Goal: Transaction & Acquisition: Download file/media

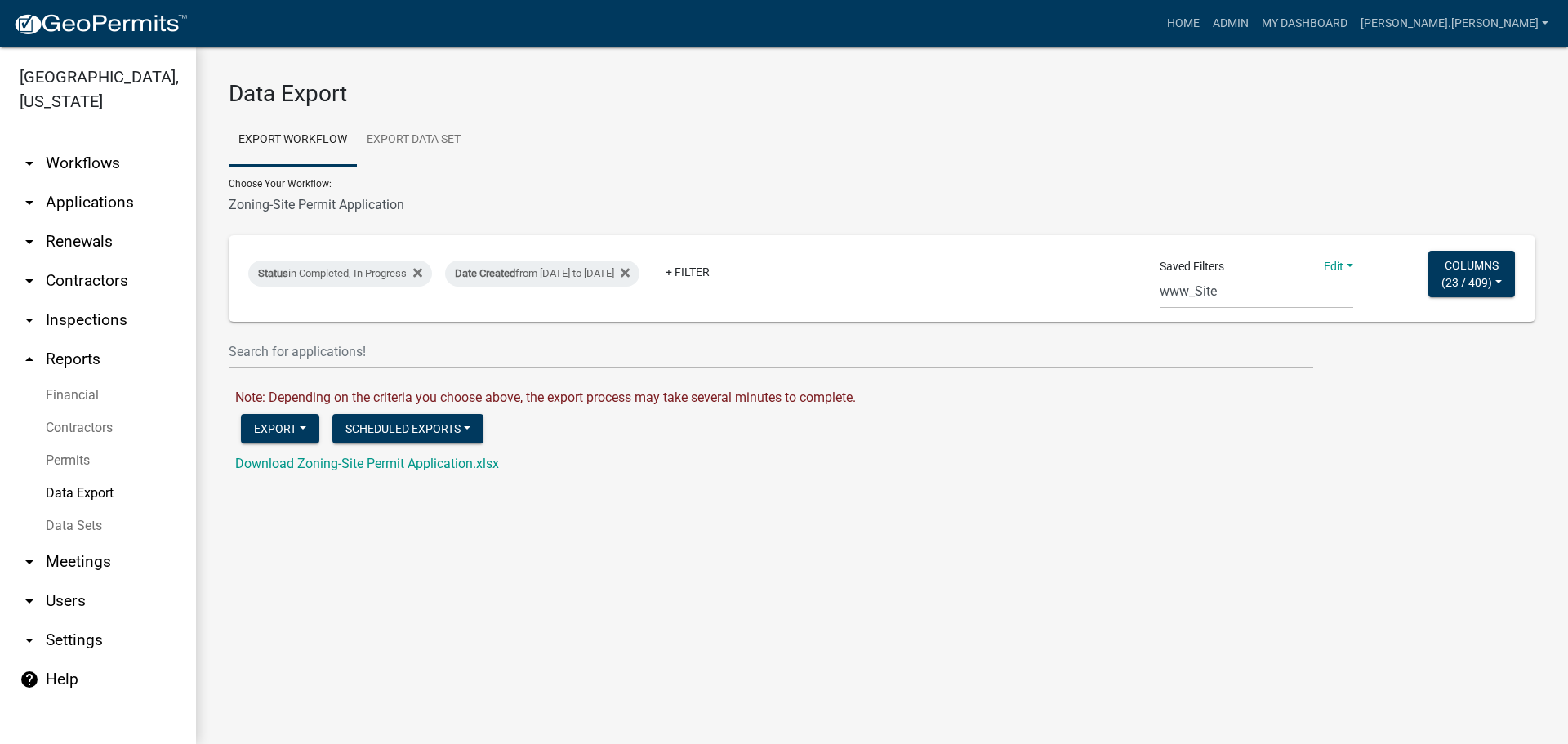
select select "12: Object"
select select "43: 8f2b59a5-04a1-4258-954b-88209c1734bf"
click at [437, 200] on select "Contractors Parks&Rec Boat Tram Pass Short Term Rental Application Registration…" at bounding box center [882, 206] width 1307 height 34
select select "7: Object"
click at [229, 189] on select "Contractors Parks&Rec Boat Tram Pass Short Term Rental Application Registration…" at bounding box center [882, 206] width 1307 height 34
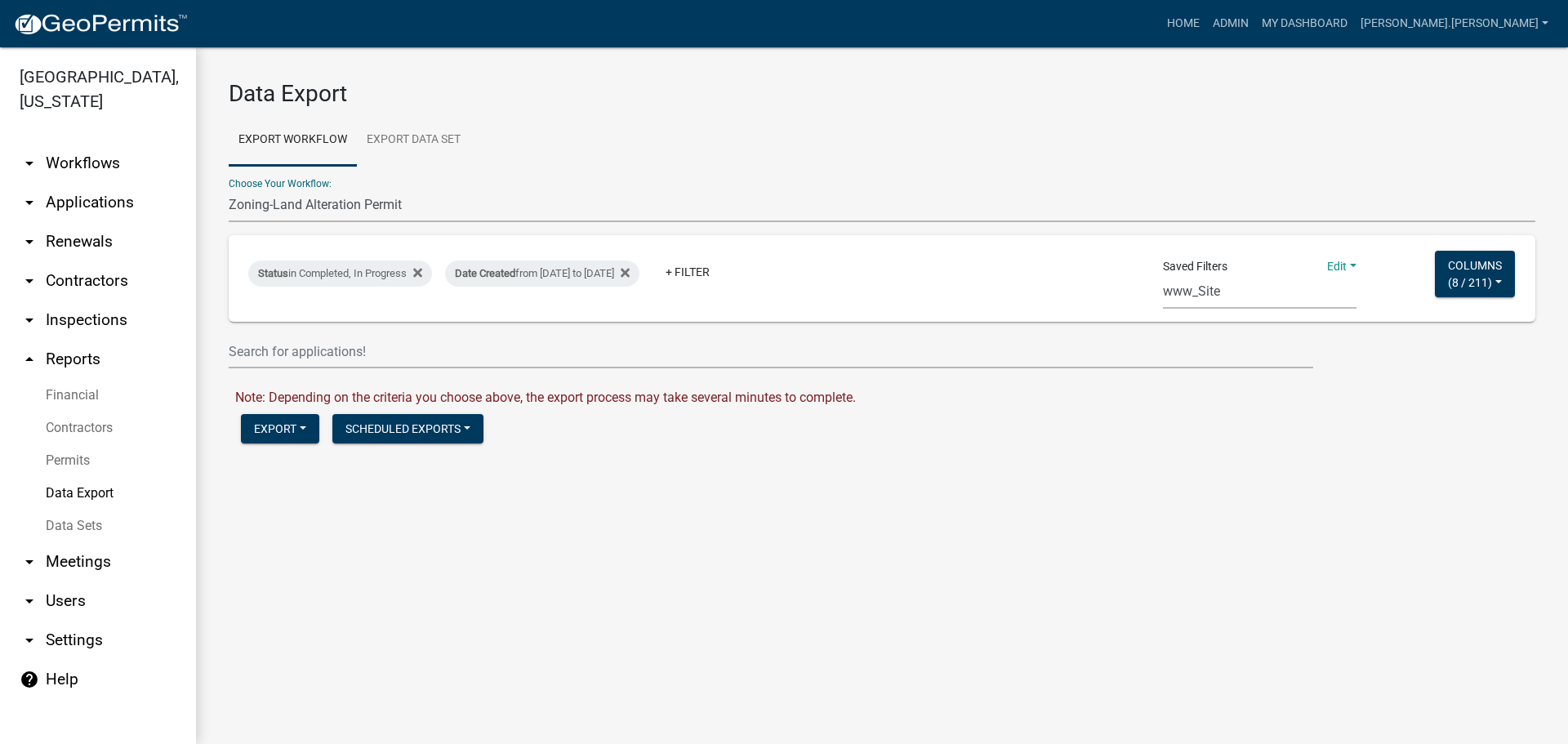
click at [1177, 295] on select "Census Monthly Monthly 911 Report Tank Total Report By Contractor Audit Annual …" at bounding box center [1260, 292] width 193 height 34
select select "17: d6edc000-337c-495f-85f3-b0852b141e65"
click at [1163, 275] on select "Census Monthly Monthly 911 Report Tank Total Report By Contractor Audit Annual …" at bounding box center [1260, 292] width 193 height 34
click at [640, 274] on div "Date Created from [DATE] to [DATE]" at bounding box center [542, 273] width 194 height 26
select select "custom"
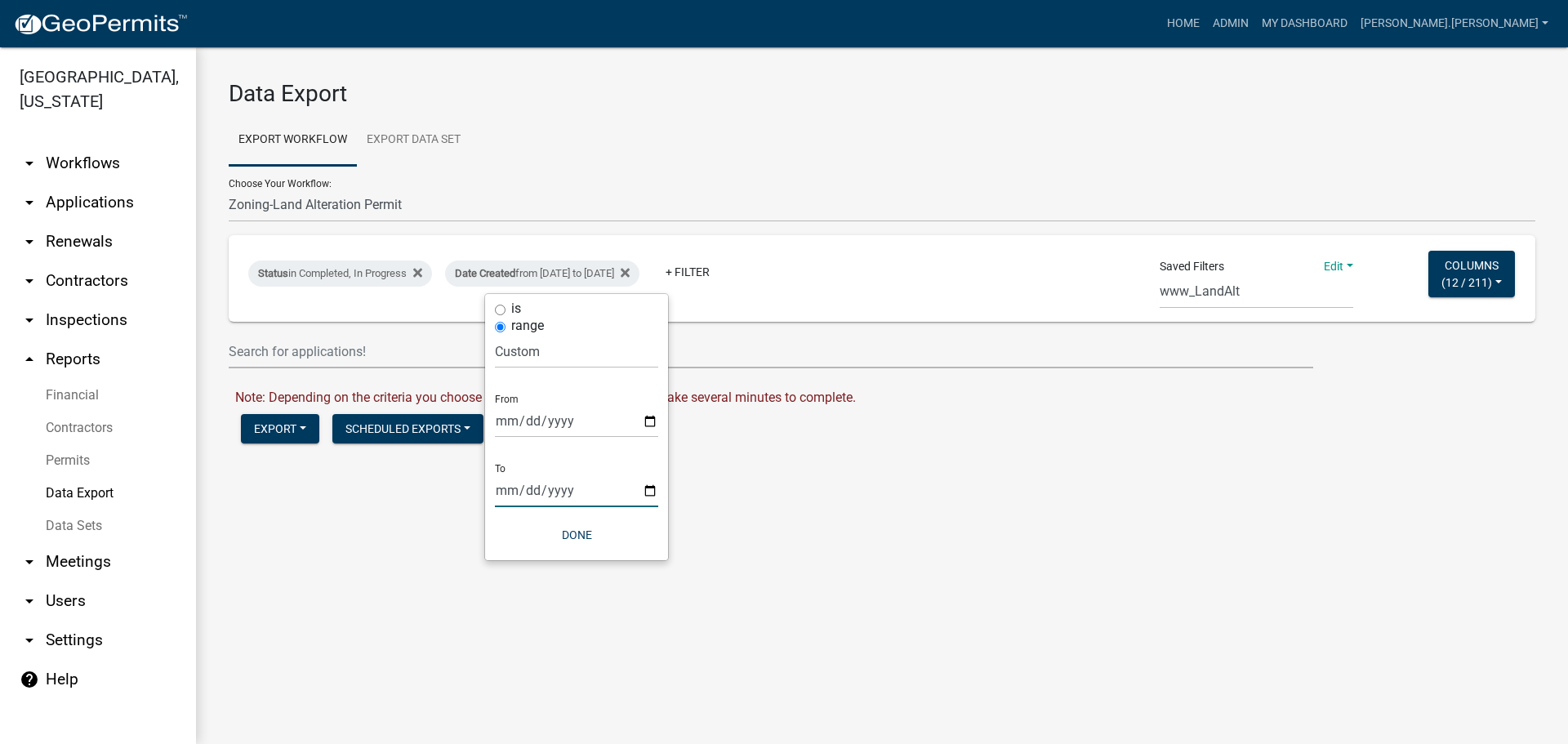
click at [646, 490] on input "[DATE]" at bounding box center [577, 491] width 163 height 34
type input "[DATE]"
click at [583, 532] on button "Done" at bounding box center [577, 534] width 163 height 29
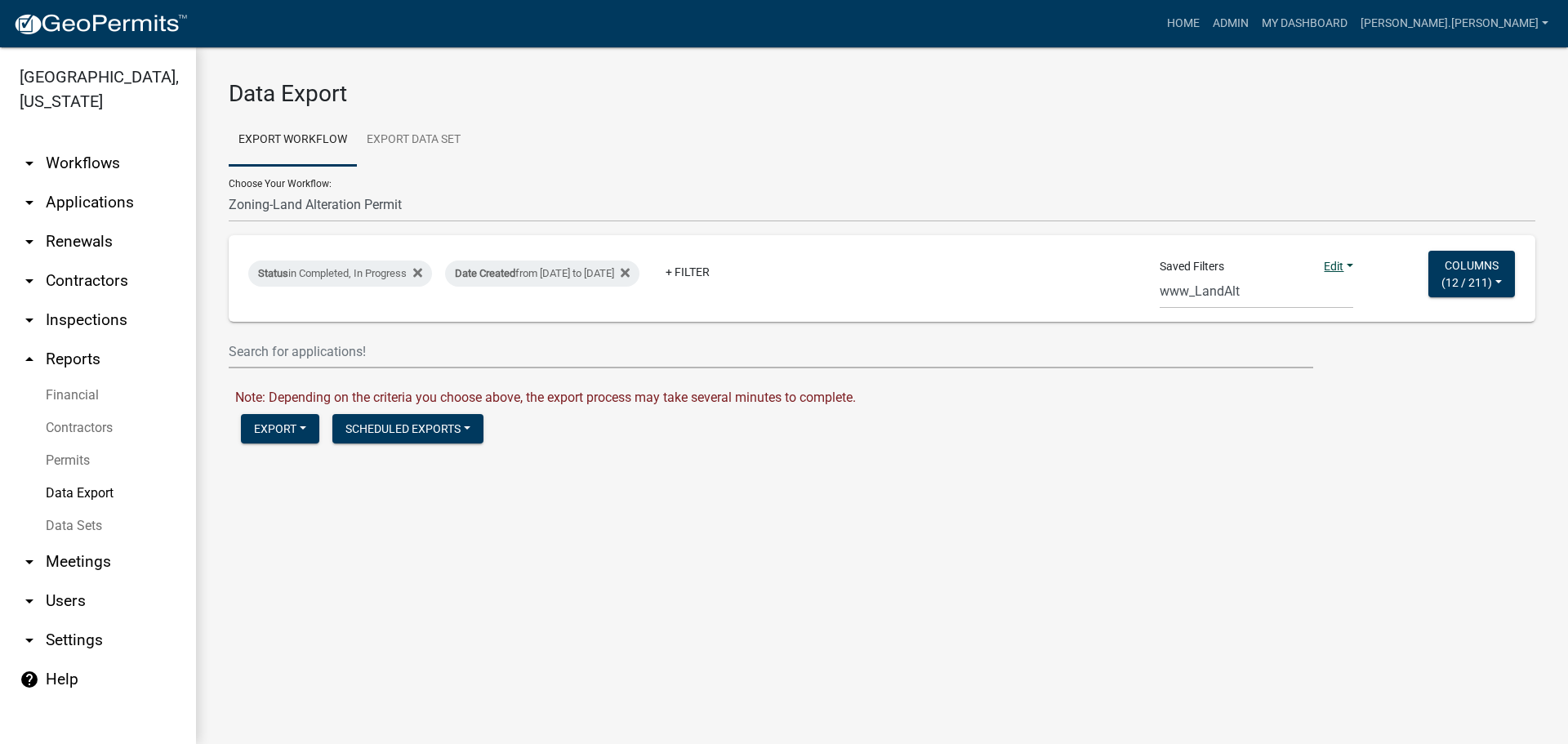
click at [1338, 263] on link "Edit" at bounding box center [1338, 266] width 29 height 13
click at [1320, 303] on button "Save" at bounding box center [1288, 302] width 130 height 39
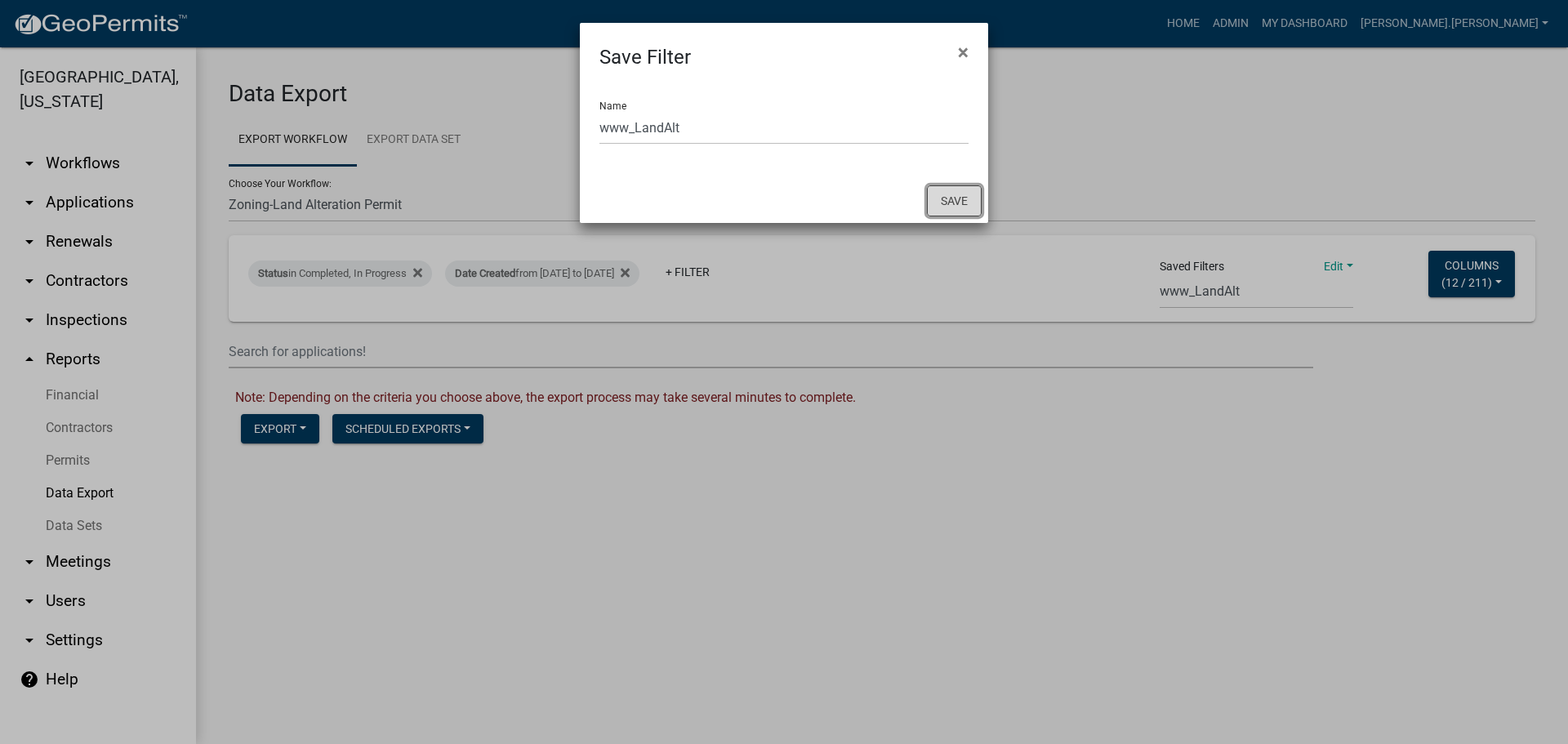
click at [968, 193] on button "Save" at bounding box center [955, 201] width 55 height 31
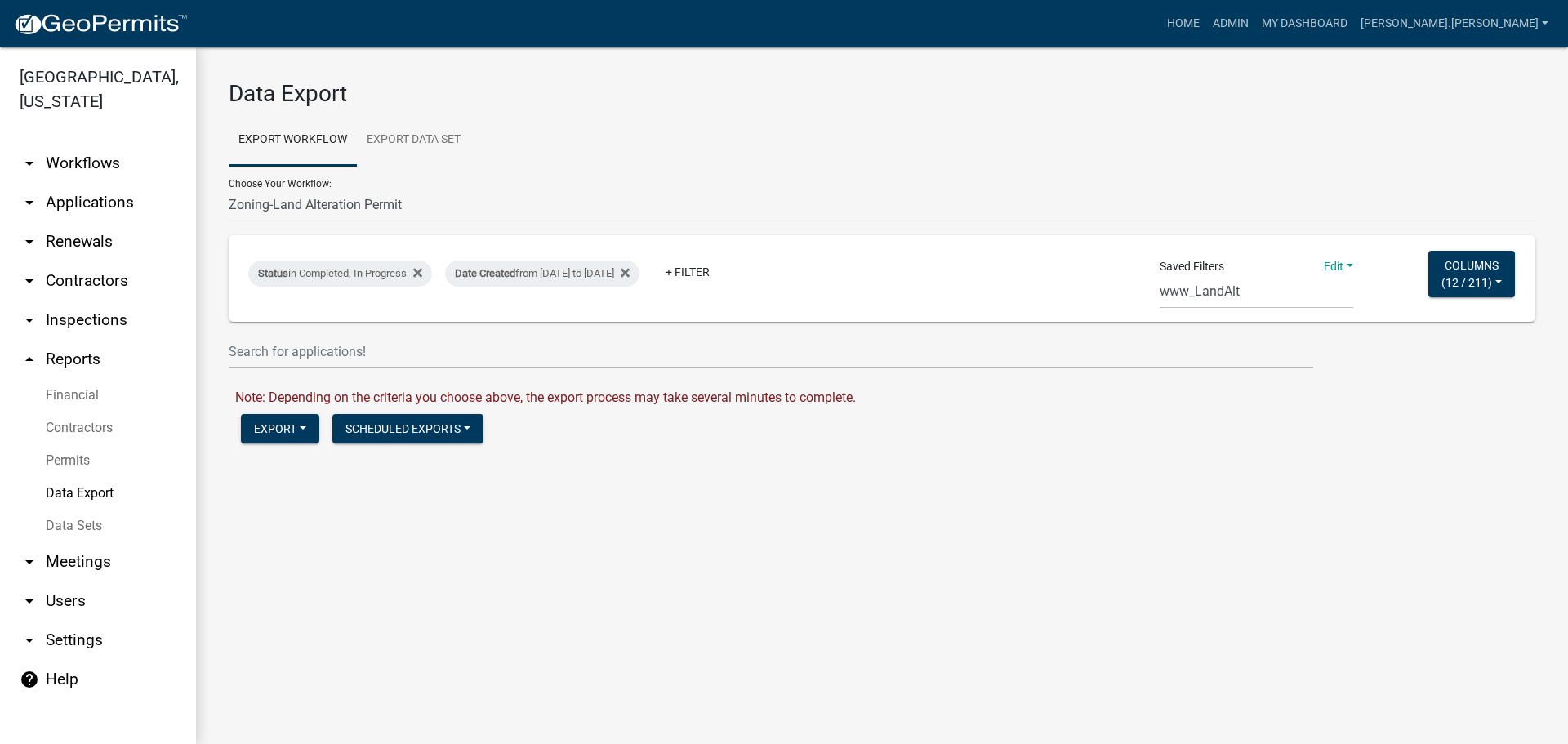
select select "49: d6edc000-337c-495f-85f3-b0852b141e65"
click at [266, 420] on button "Export" at bounding box center [280, 429] width 78 height 29
click at [283, 482] on button "Excel Format (.xlsx)" at bounding box center [325, 471] width 167 height 39
click at [368, 465] on link "Download Zoning-Land Alteration Permit.xlsx" at bounding box center [366, 463] width 262 height 15
